Goal: Check status: Check status

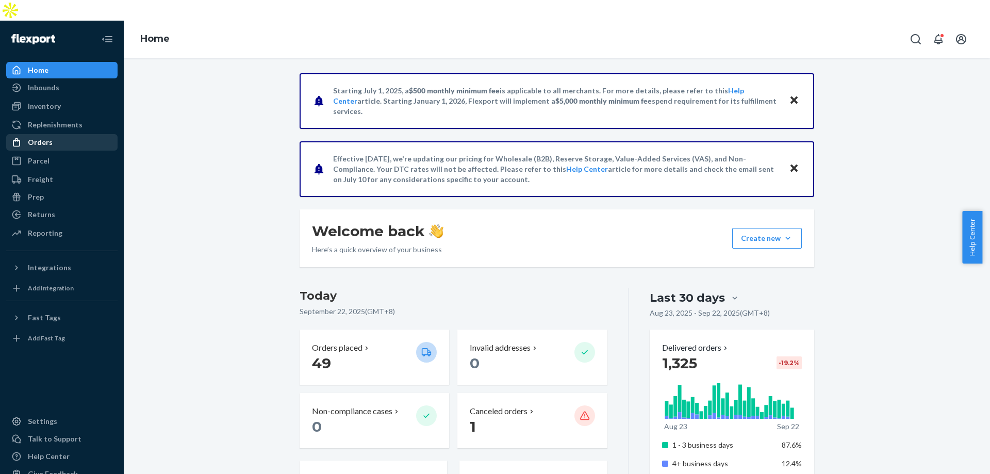
click at [60, 135] on div "Orders" at bounding box center [61, 142] width 109 height 14
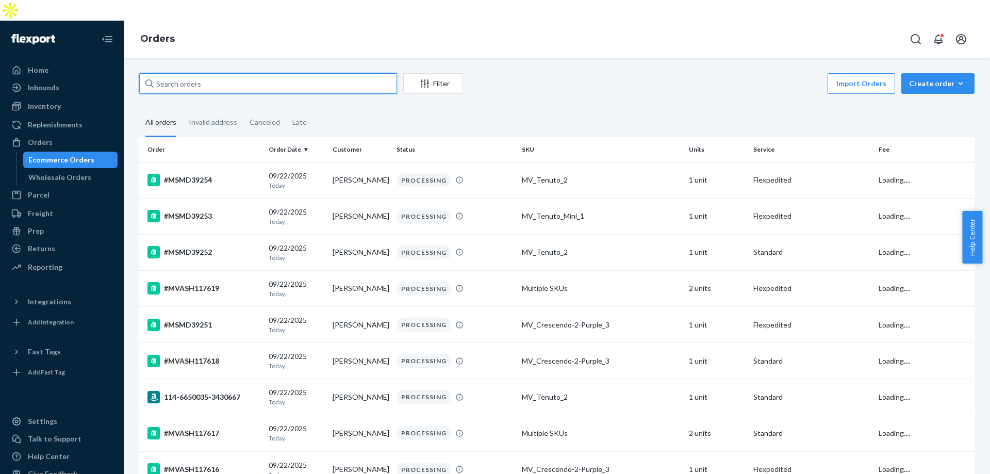
click at [199, 73] on input "text" at bounding box center [268, 83] width 258 height 21
paste input "[PERSON_NAME]"
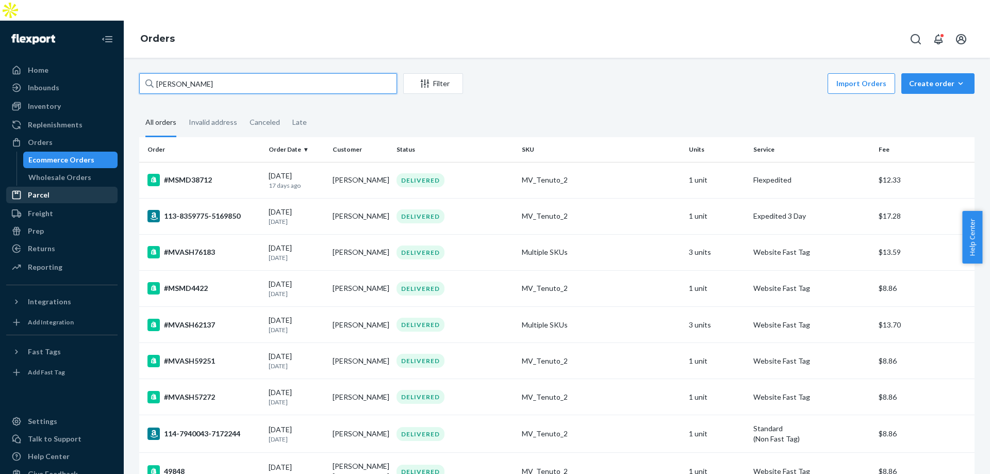
type input "[PERSON_NAME]"
click at [46, 243] on div "Returns" at bounding box center [41, 248] width 27 height 10
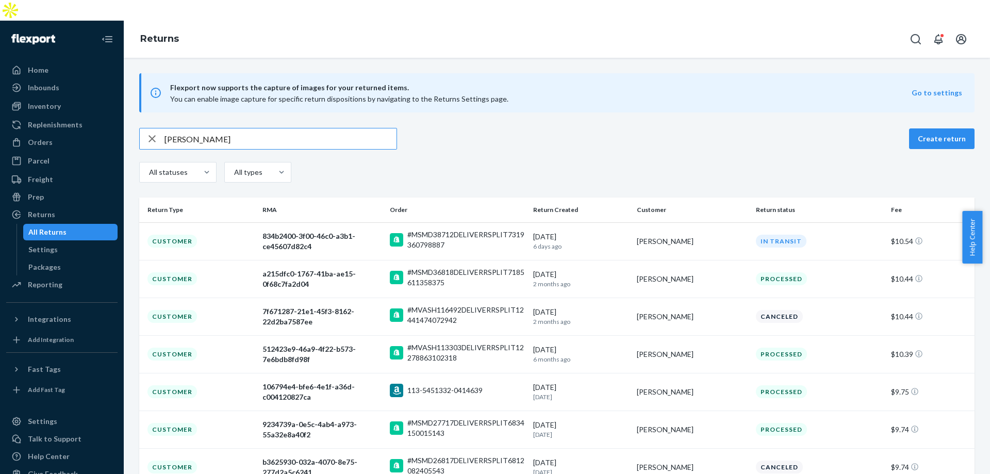
type input "[PERSON_NAME]"
